Goal: Information Seeking & Learning: Learn about a topic

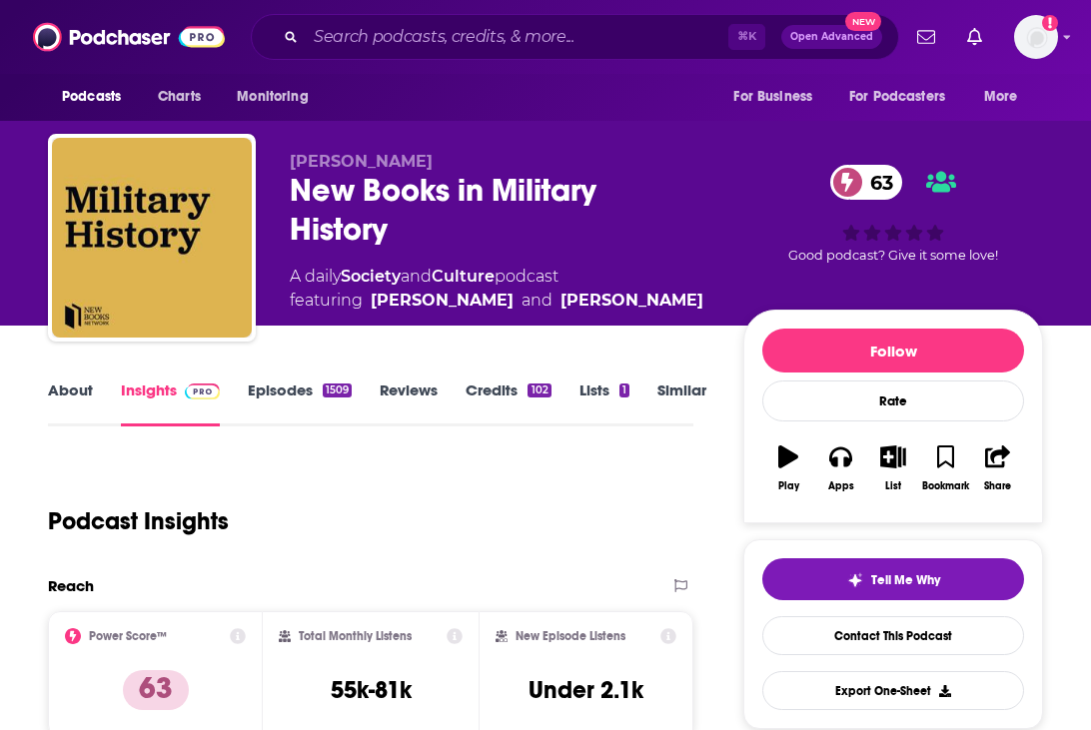
click at [60, 393] on link "About" at bounding box center [70, 404] width 45 height 46
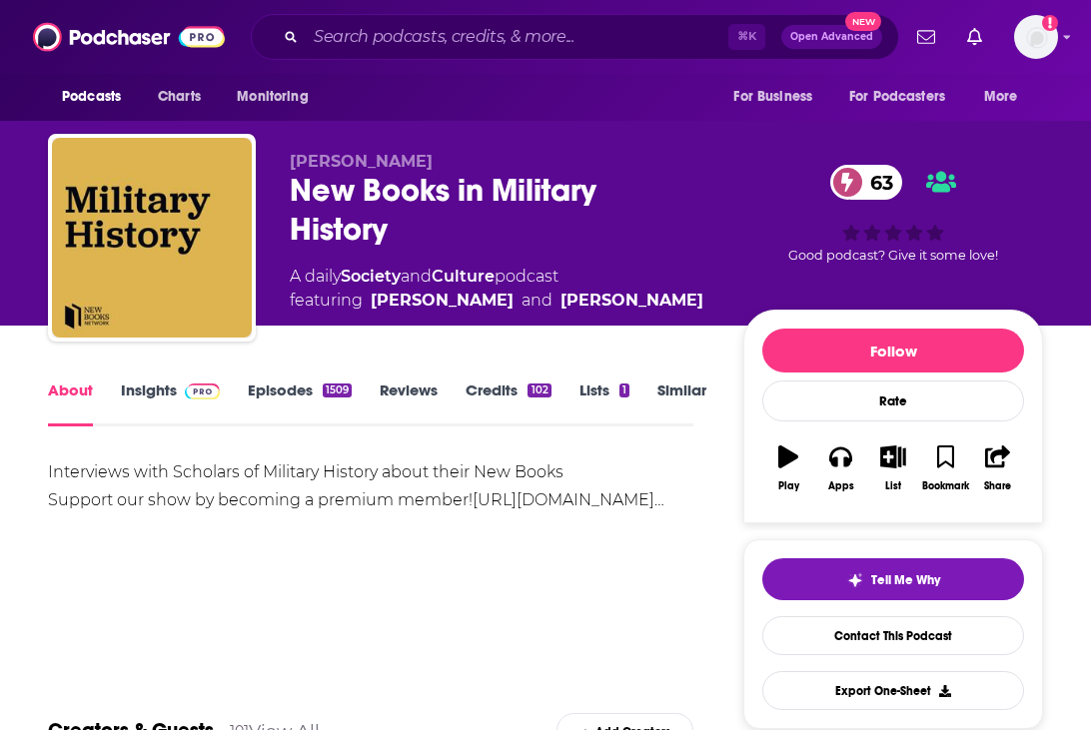
click at [472, 509] on link "[URL][DOMAIN_NAME]…" at bounding box center [568, 499] width 192 height 19
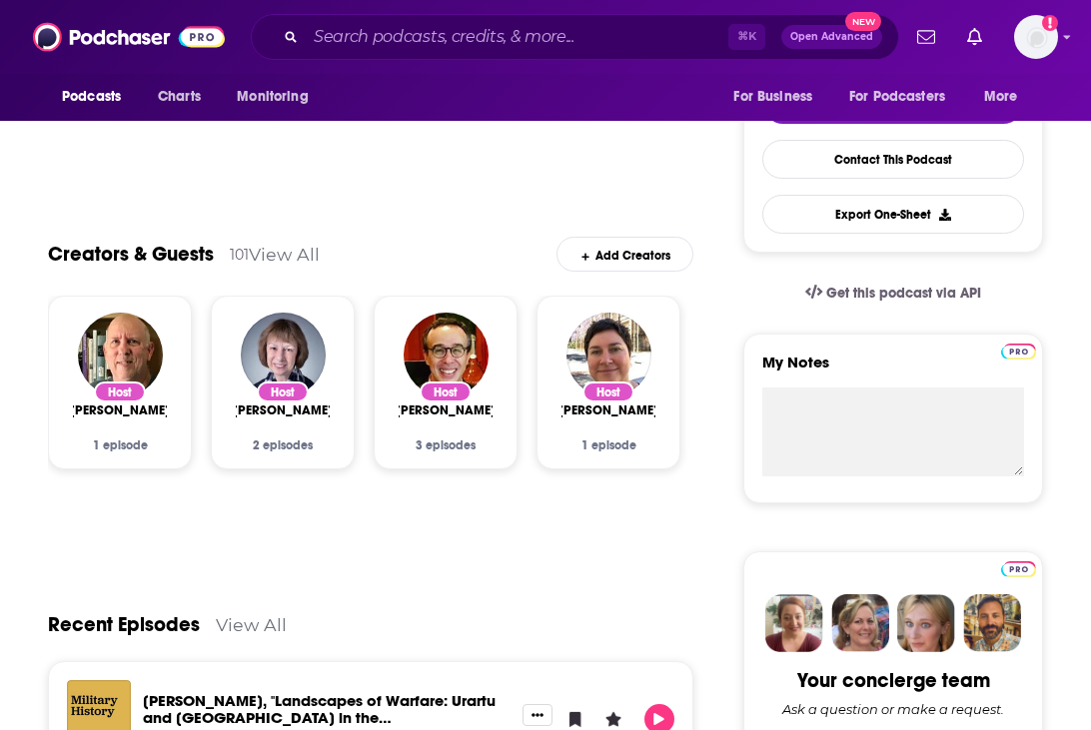
scroll to position [477, 0]
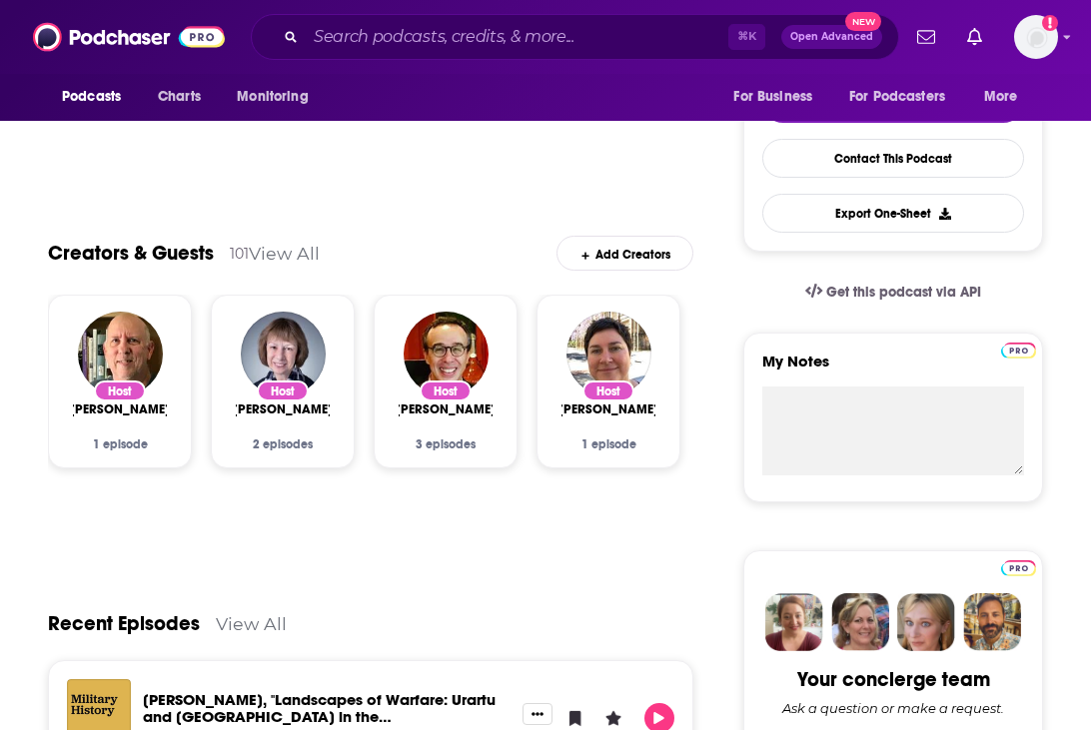
click at [114, 419] on div "Host [PERSON_NAME] 1 episode" at bounding box center [120, 424] width 94 height 55
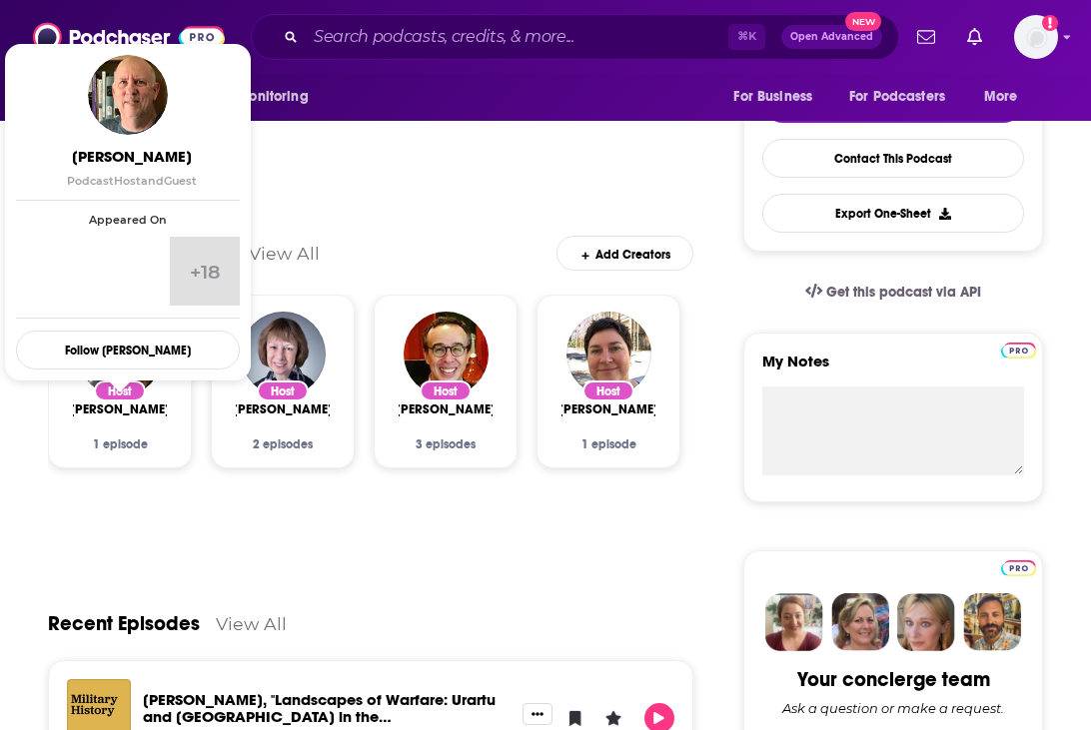
click at [142, 412] on span "[PERSON_NAME]" at bounding box center [120, 410] width 100 height 16
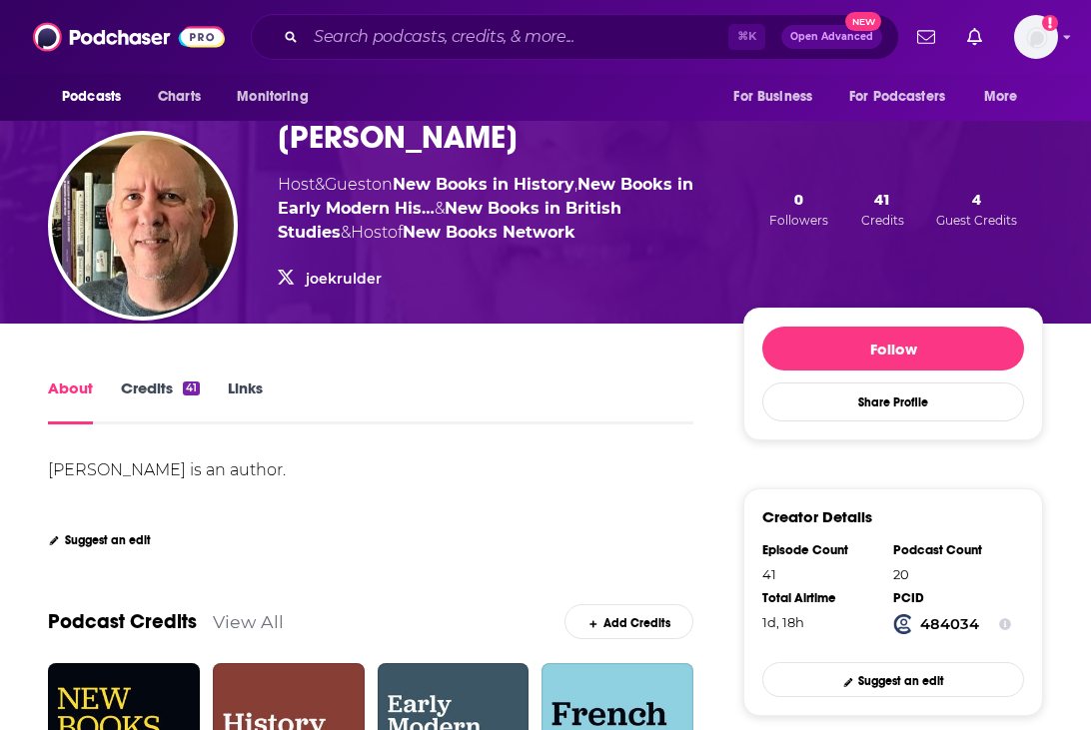
scroll to position [106, 0]
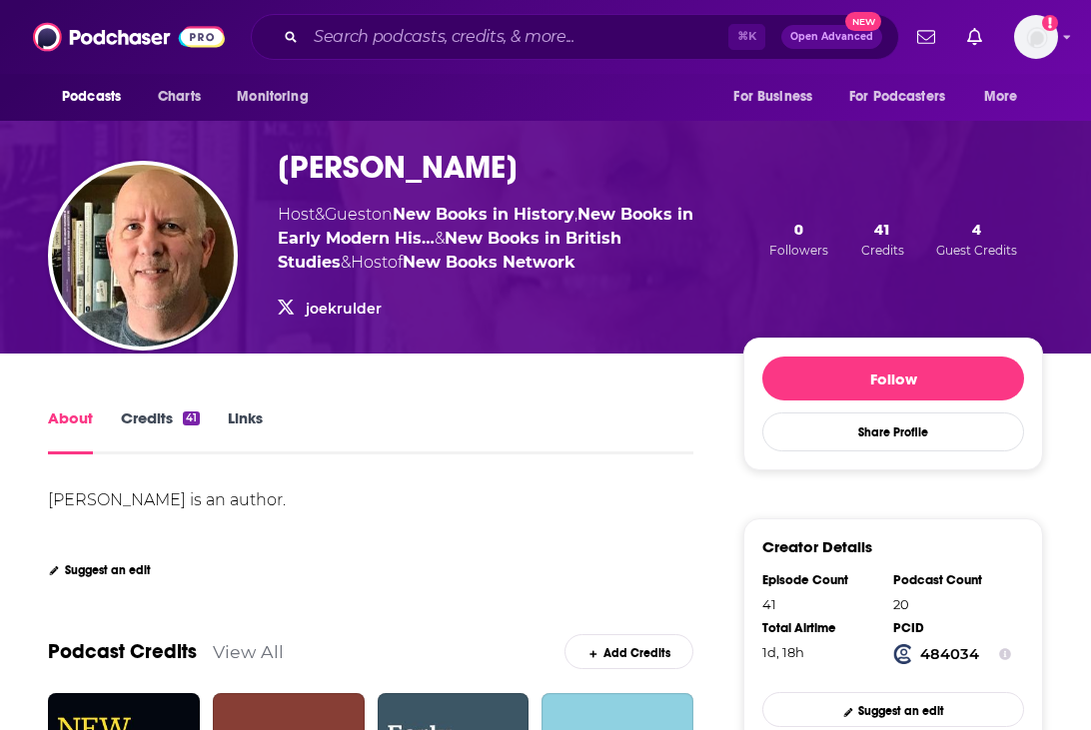
click at [341, 307] on link "joekrulder" at bounding box center [344, 309] width 76 height 18
